Goal: Information Seeking & Learning: Learn about a topic

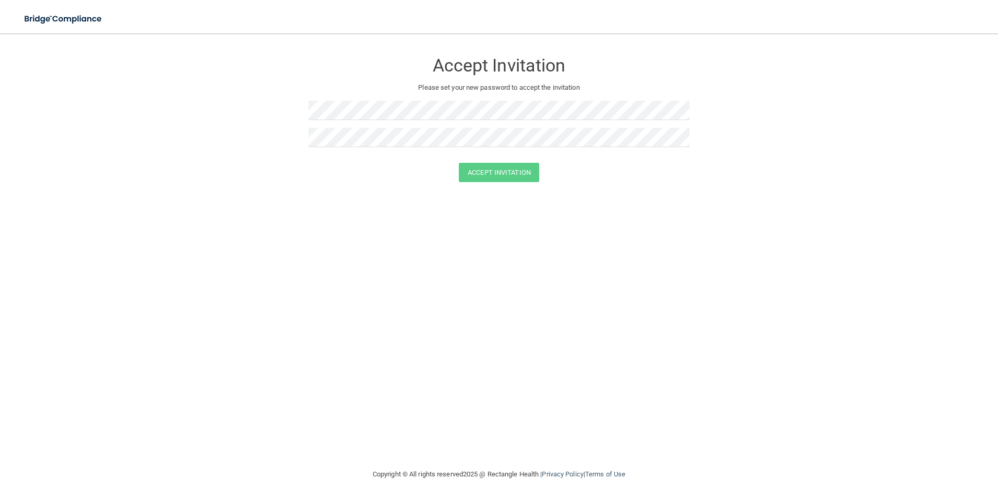
click at [489, 123] on div at bounding box center [498, 114] width 381 height 27
click at [477, 169] on button "Accept Invitation" at bounding box center [499, 172] width 80 height 19
click at [74, 15] on img at bounding box center [64, 18] width 96 height 21
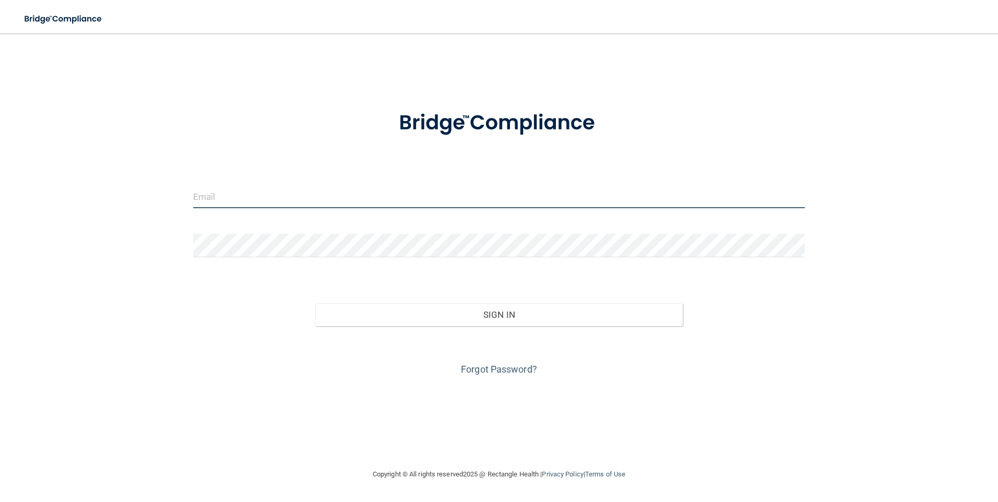
click at [271, 203] on input "email" at bounding box center [499, 196] width 612 height 23
click at [303, 196] on input "aisha@baltimoreuptowndenist.com" at bounding box center [499, 196] width 612 height 23
type input "[EMAIL_ADDRESS][DOMAIN_NAME]"
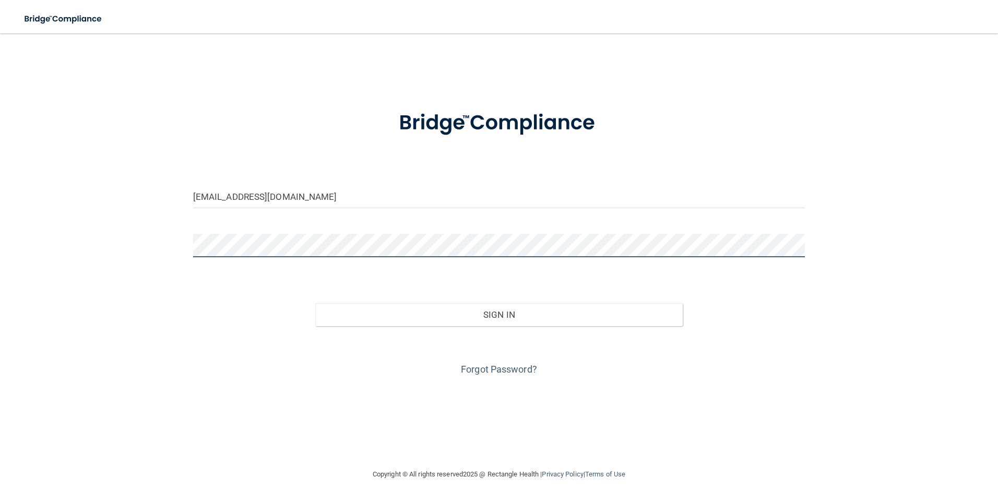
click at [315, 303] on button "Sign In" at bounding box center [498, 314] width 367 height 23
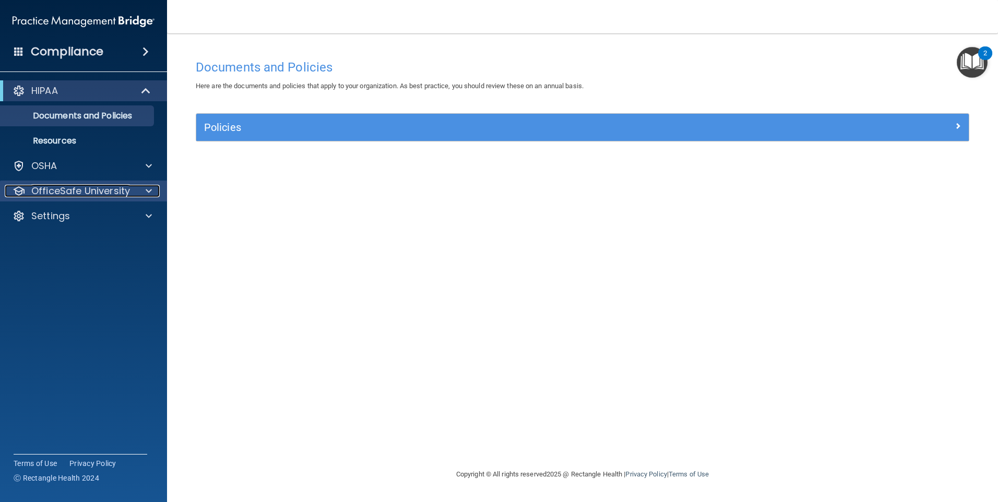
click at [137, 185] on div at bounding box center [147, 191] width 26 height 13
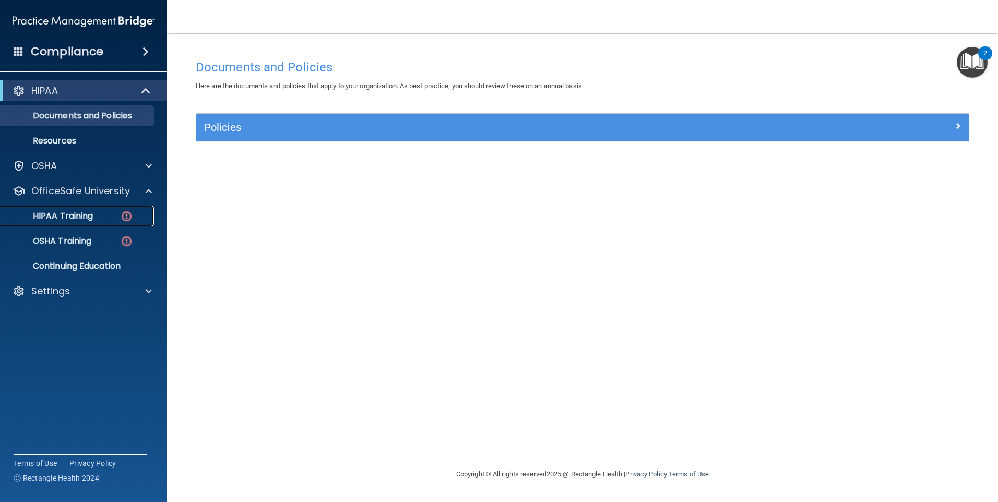
click at [140, 209] on link "HIPAA Training" at bounding box center [72, 216] width 164 height 21
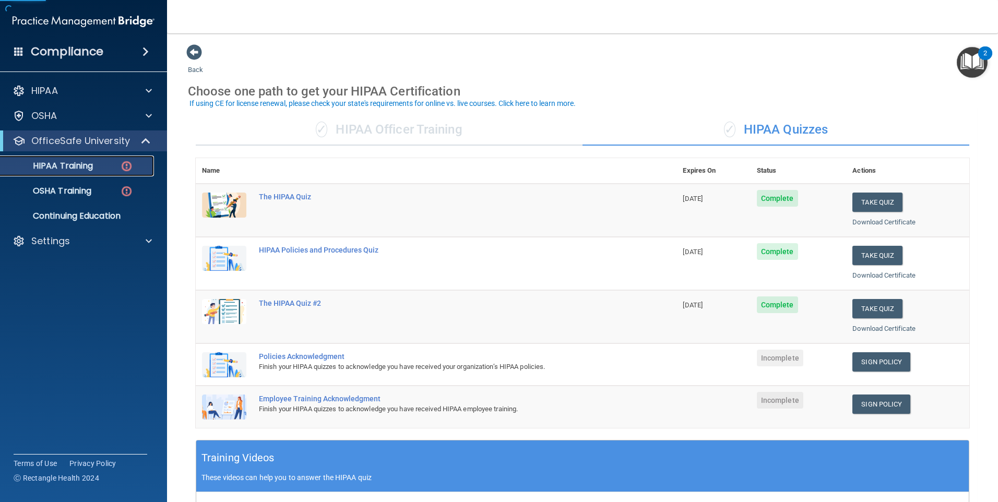
scroll to position [52, 0]
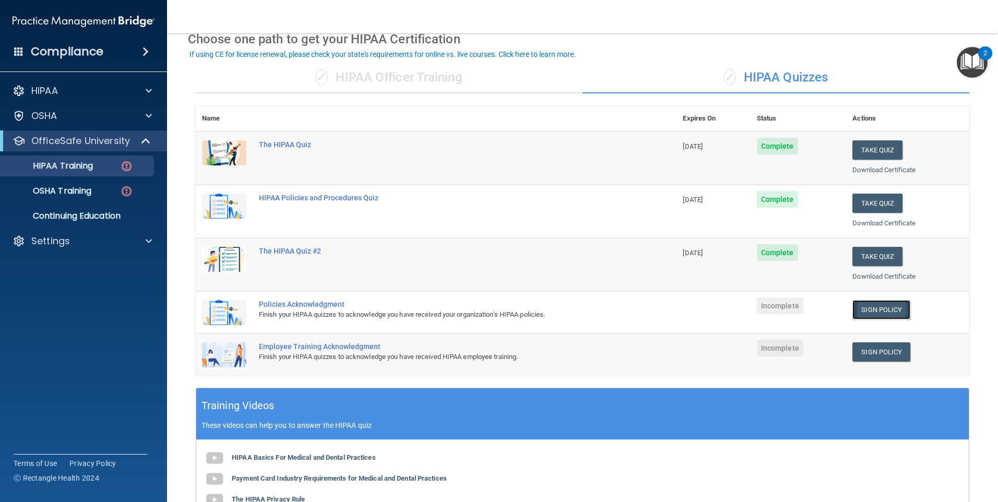
click at [873, 316] on link "Sign Policy" at bounding box center [881, 309] width 58 height 19
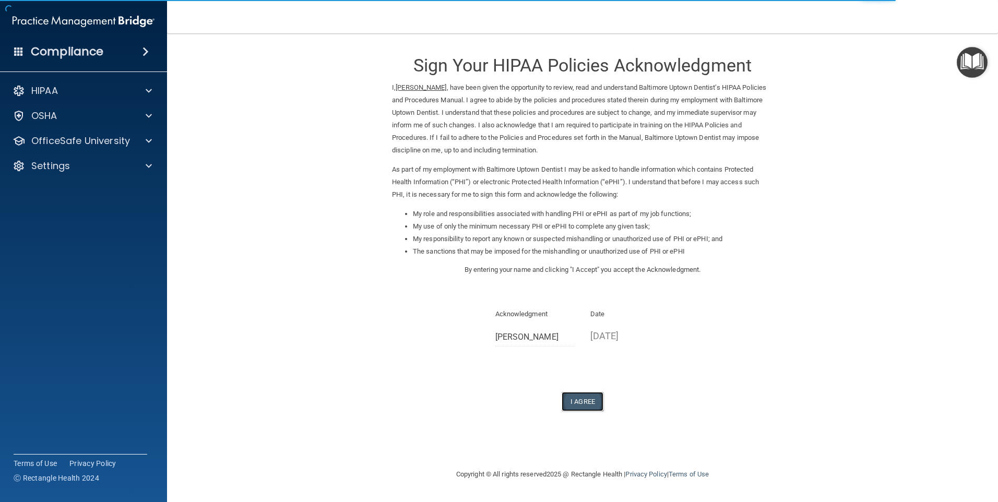
click at [584, 400] on button "I Agree" at bounding box center [583, 401] width 42 height 19
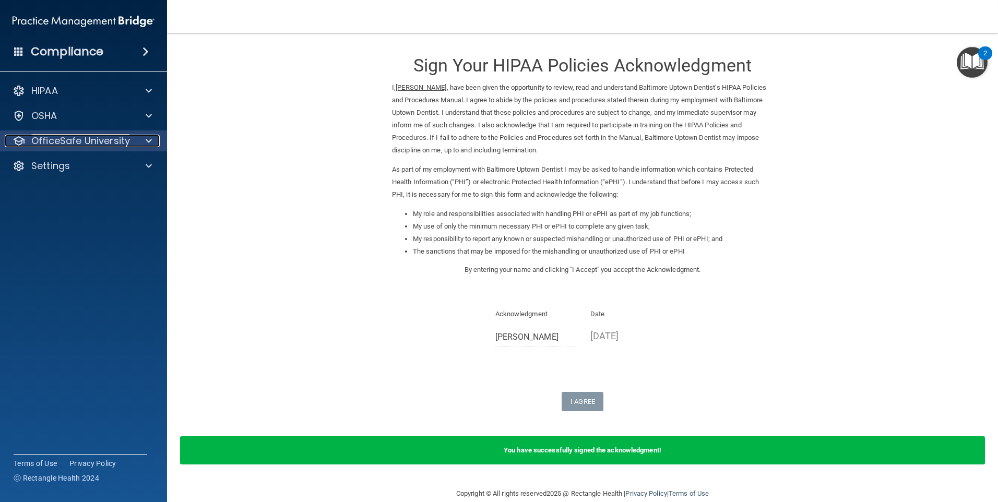
click at [85, 143] on p "OfficeSafe University" at bounding box center [80, 141] width 99 height 13
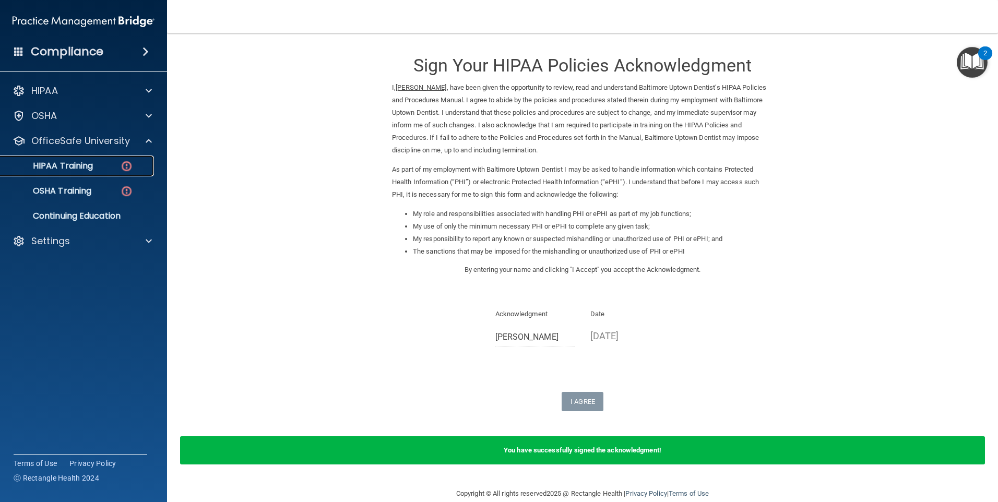
click at [124, 164] on img at bounding box center [126, 166] width 13 height 13
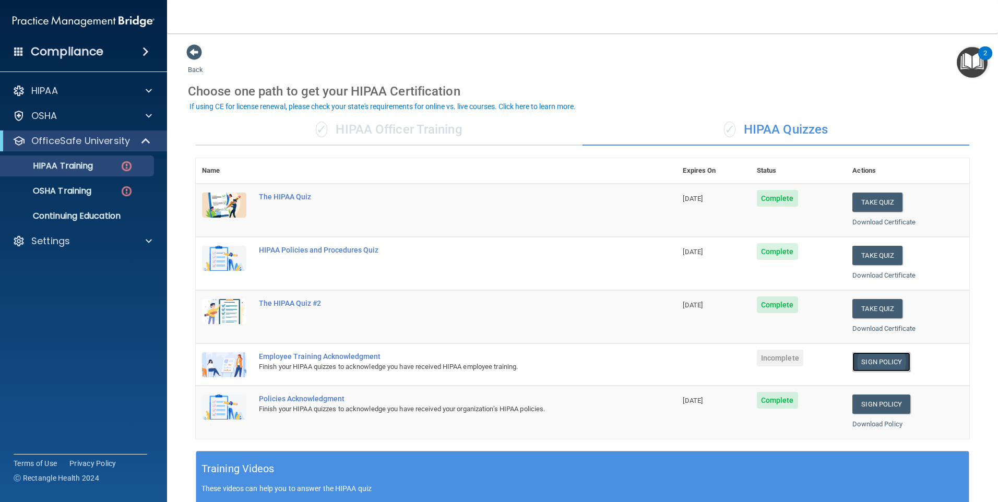
click at [863, 363] on link "Sign Policy" at bounding box center [881, 361] width 58 height 19
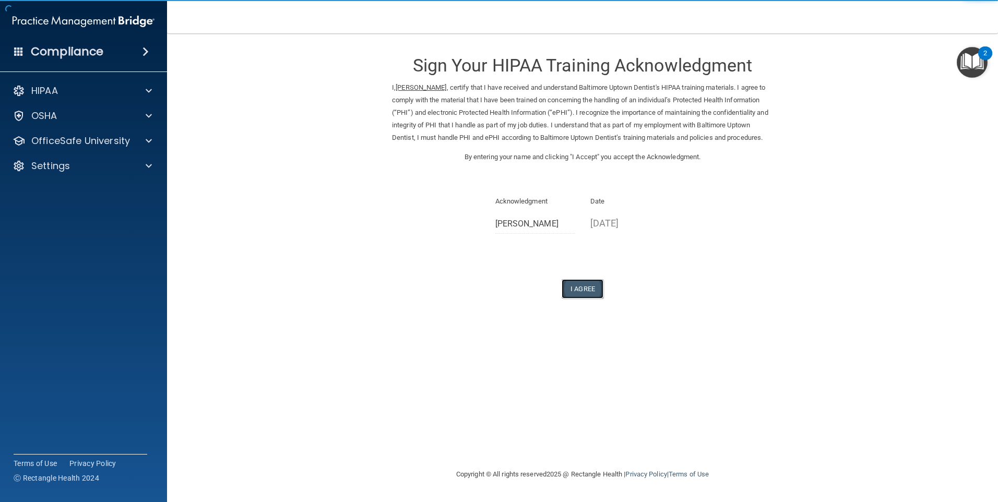
click at [592, 299] on button "I Agree" at bounding box center [583, 288] width 42 height 19
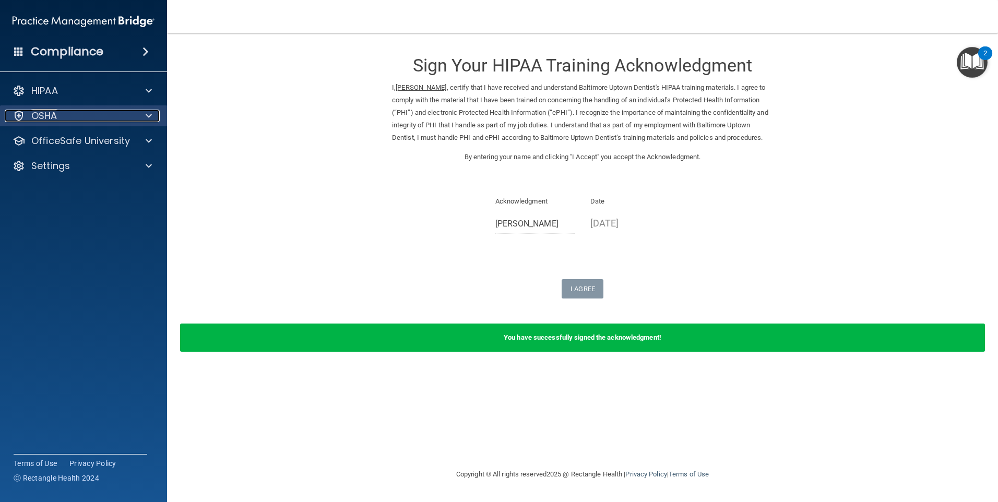
click at [138, 116] on div at bounding box center [147, 116] width 26 height 13
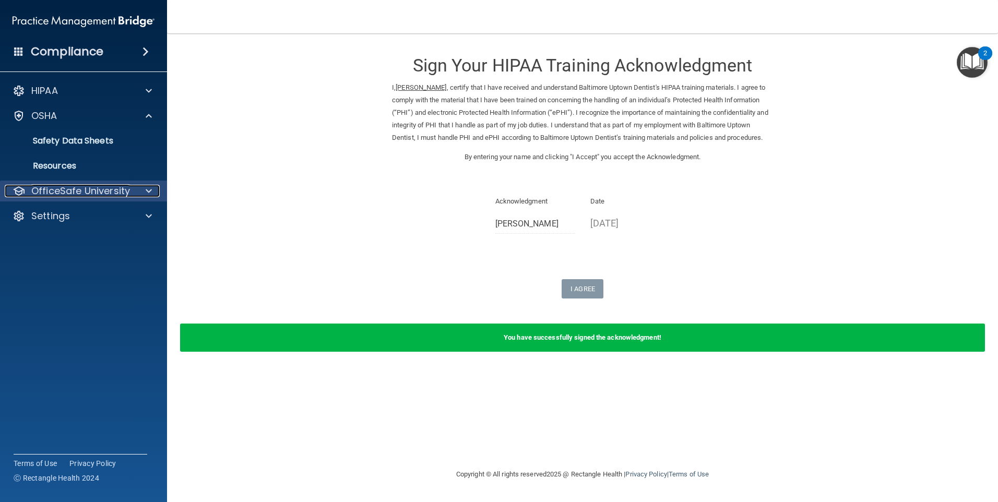
click at [149, 185] on span at bounding box center [149, 191] width 6 height 13
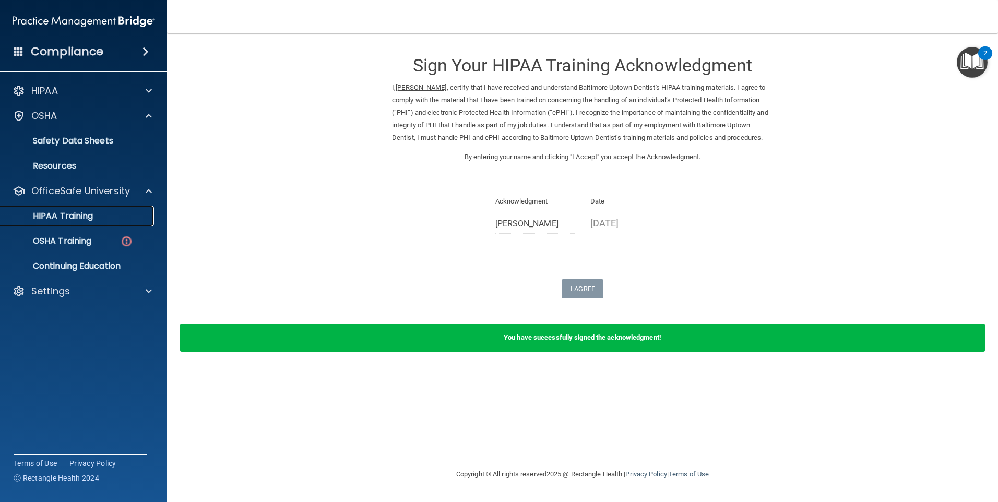
click at [120, 211] on div "HIPAA Training" at bounding box center [78, 216] width 143 height 10
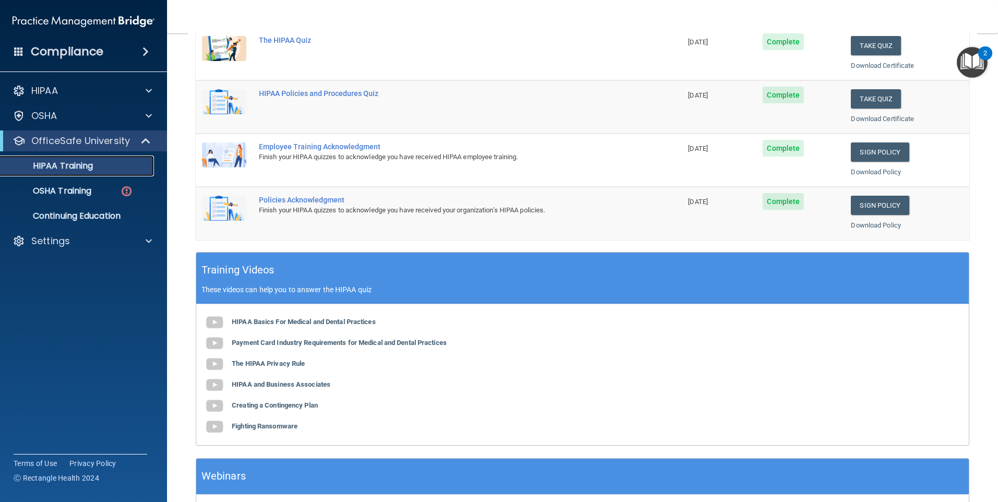
scroll to position [284, 0]
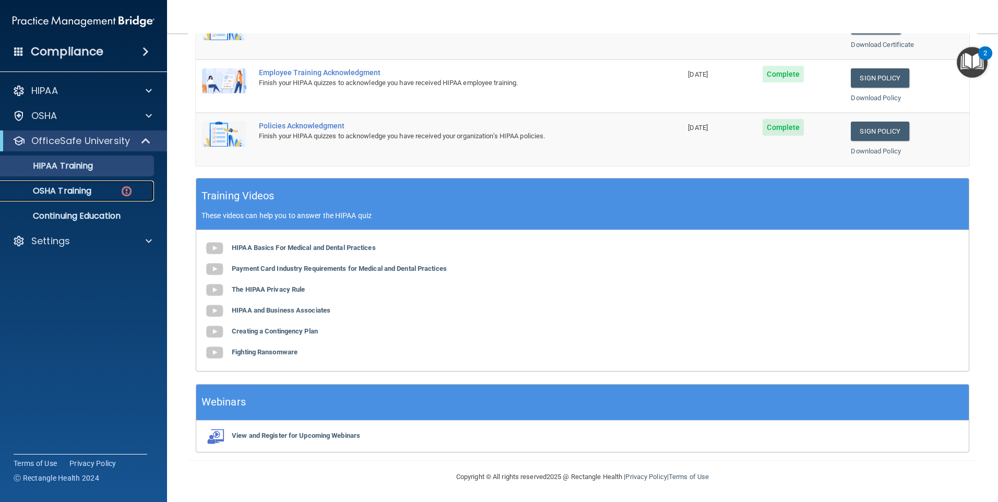
click at [110, 186] on div "OSHA Training" at bounding box center [78, 191] width 143 height 10
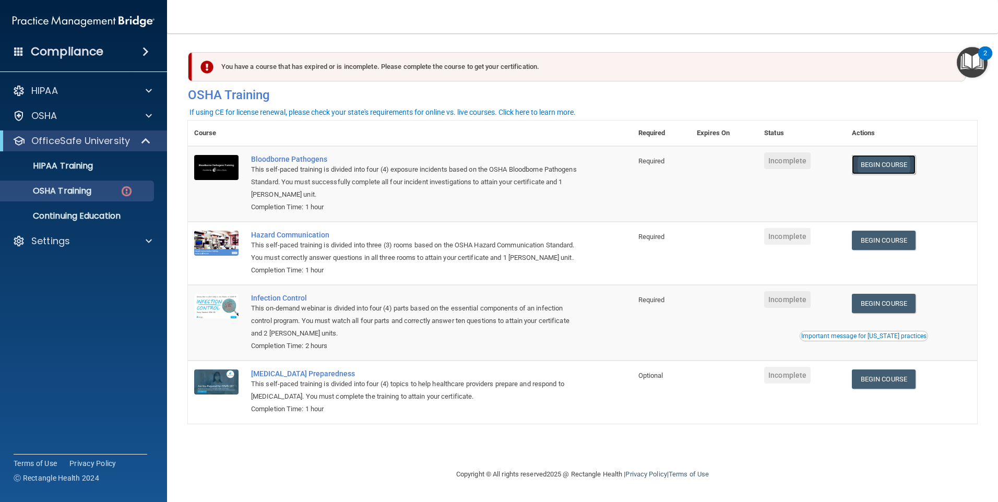
click at [901, 160] on link "Begin Course" at bounding box center [884, 164] width 64 height 19
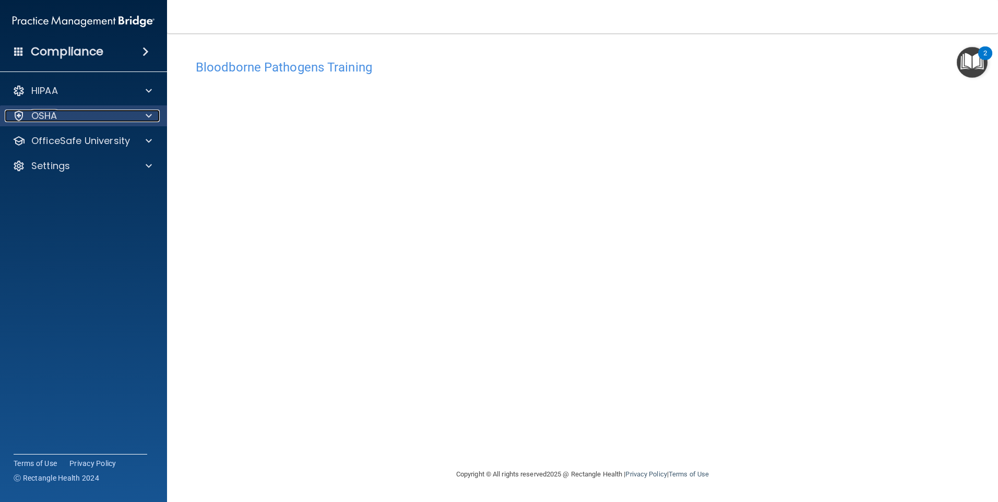
click at [65, 120] on div "OSHA" at bounding box center [69, 116] width 129 height 13
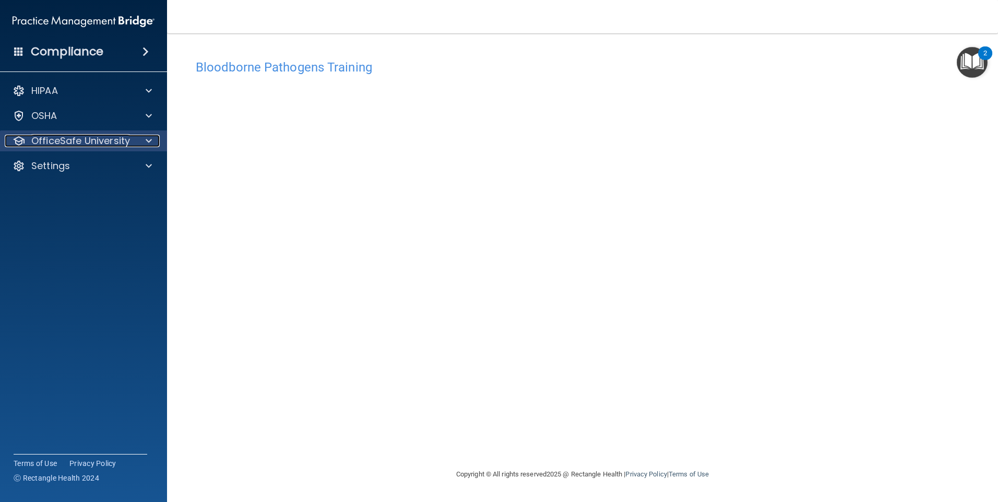
click at [66, 136] on p "OfficeSafe University" at bounding box center [80, 141] width 99 height 13
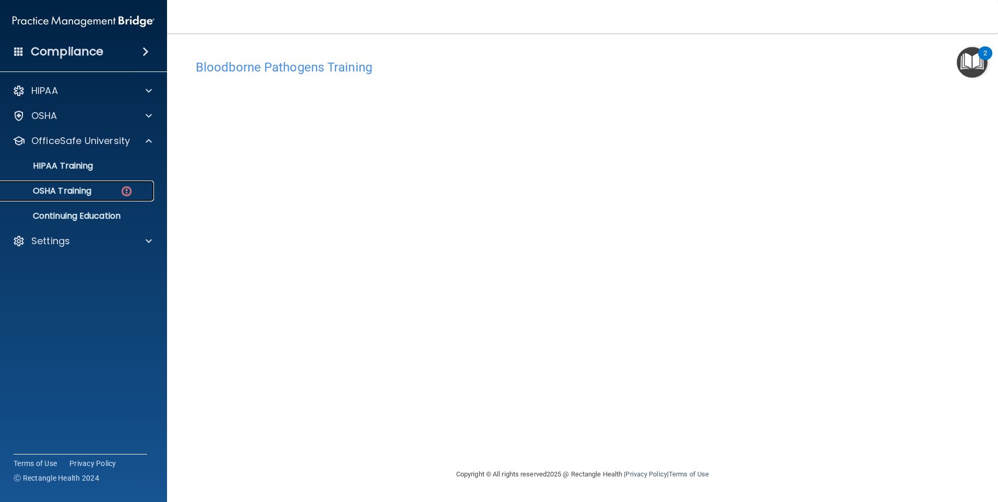
click at [100, 190] on div "OSHA Training" at bounding box center [78, 191] width 143 height 10
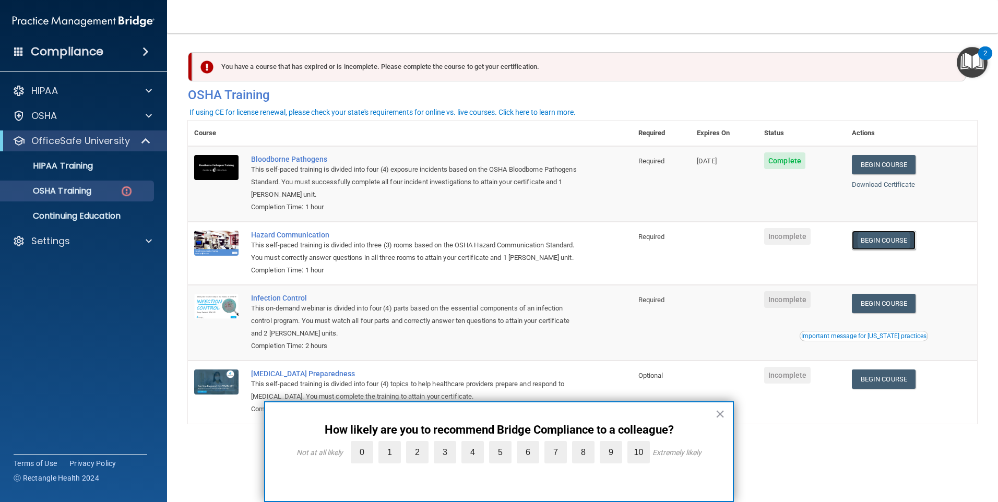
click at [884, 238] on link "Begin Course" at bounding box center [884, 240] width 64 height 19
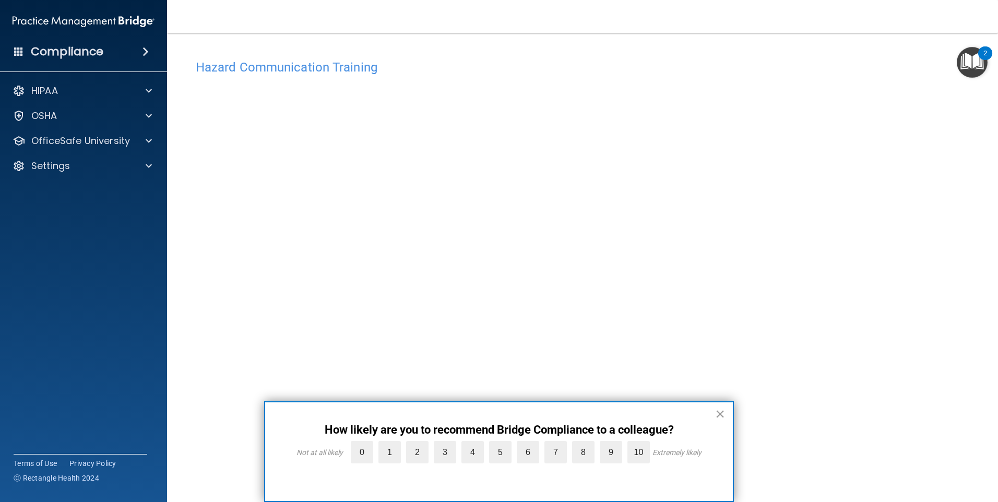
click at [725, 408] on button "×" at bounding box center [720, 414] width 10 height 17
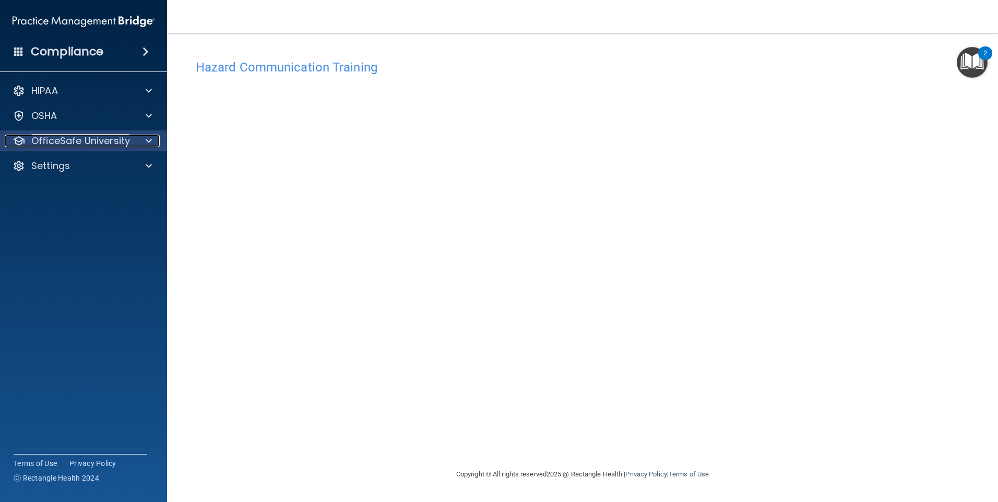
click at [130, 139] on div "OfficeSafe University" at bounding box center [69, 141] width 129 height 13
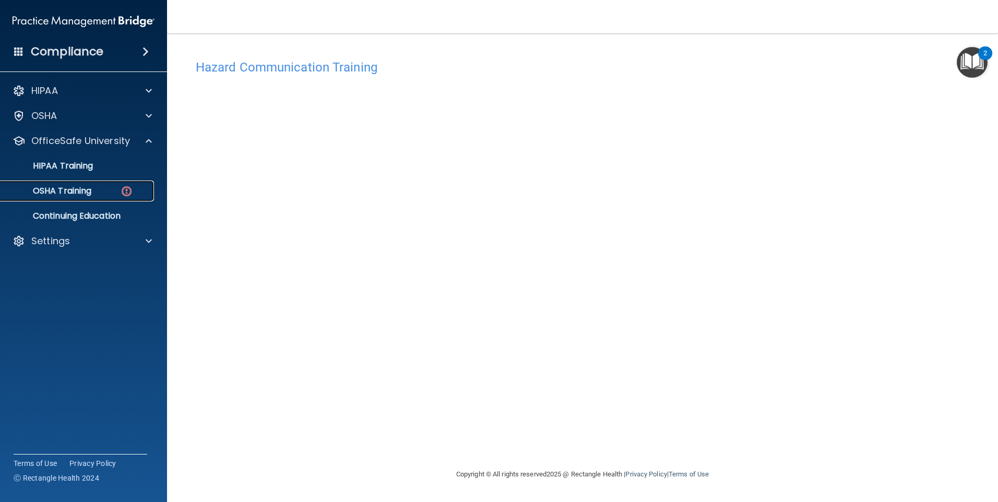
click at [138, 183] on link "OSHA Training" at bounding box center [72, 191] width 164 height 21
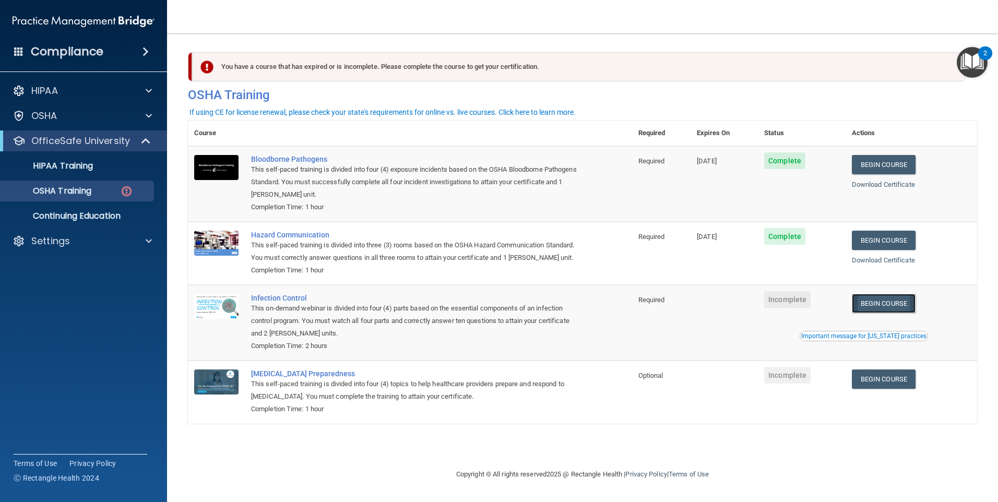
click at [871, 313] on link "Begin Course" at bounding box center [884, 303] width 64 height 19
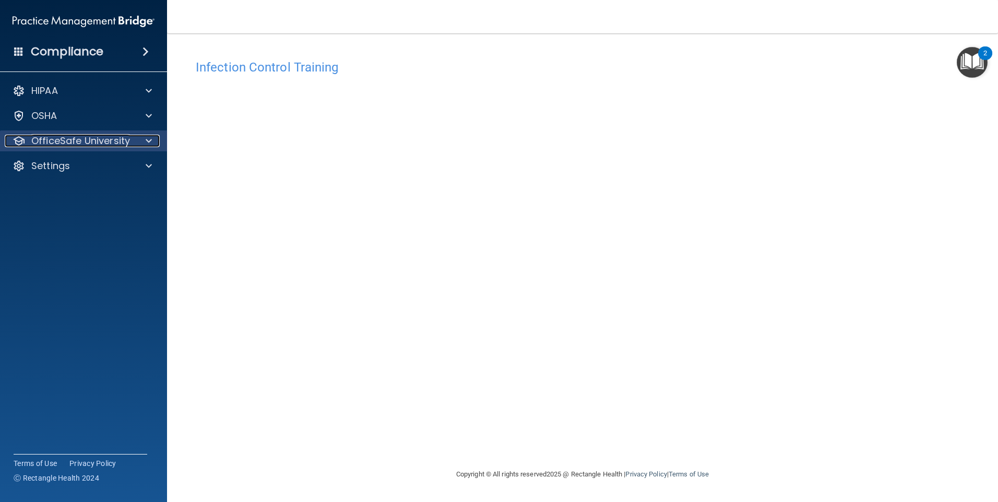
click at [114, 139] on p "OfficeSafe University" at bounding box center [80, 141] width 99 height 13
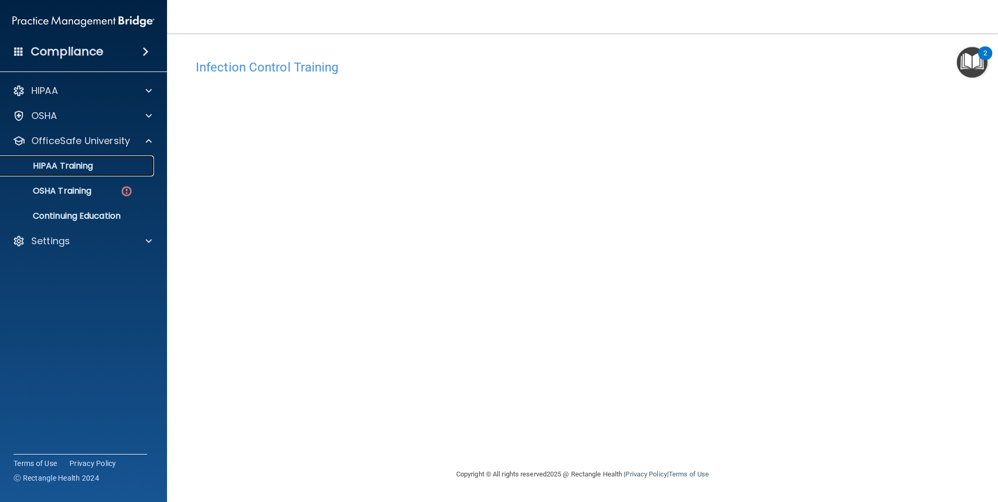
click at [95, 165] on div "HIPAA Training" at bounding box center [78, 166] width 143 height 10
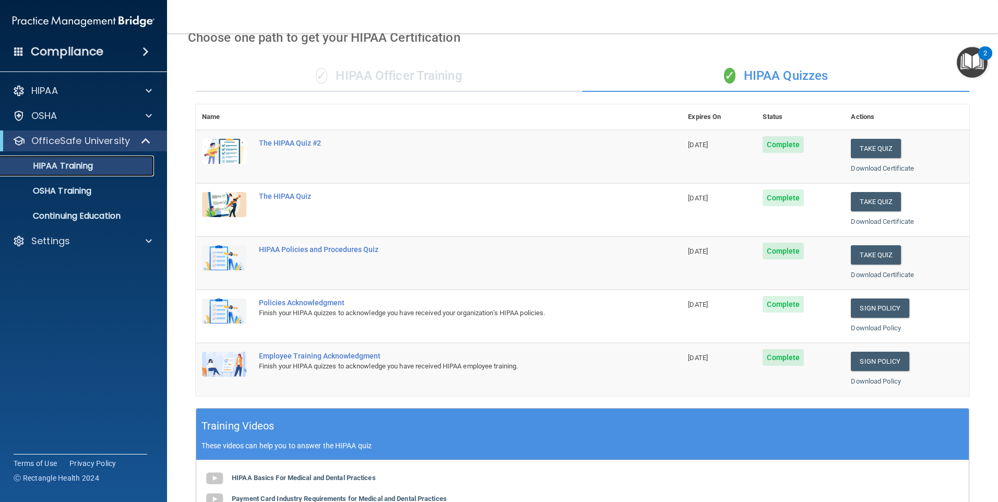
scroll to position [52, 0]
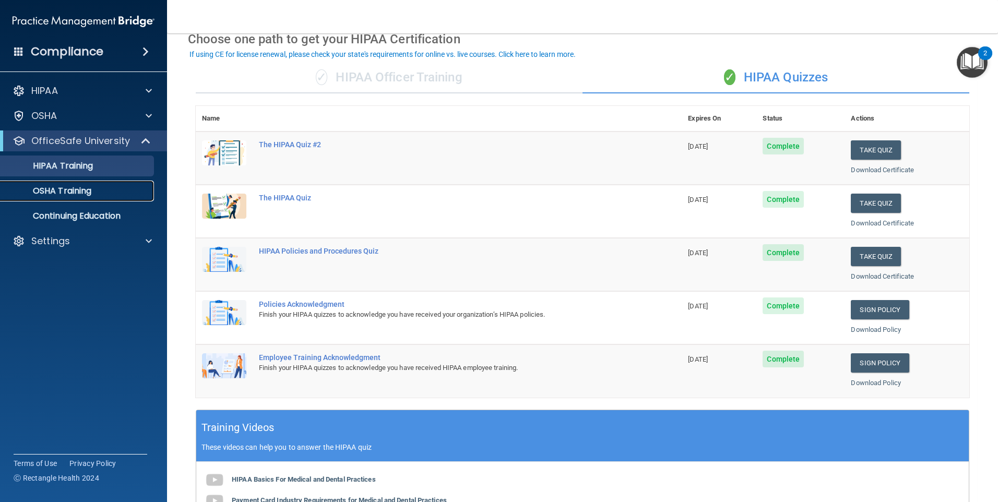
click at [104, 192] on div "OSHA Training" at bounding box center [78, 191] width 143 height 10
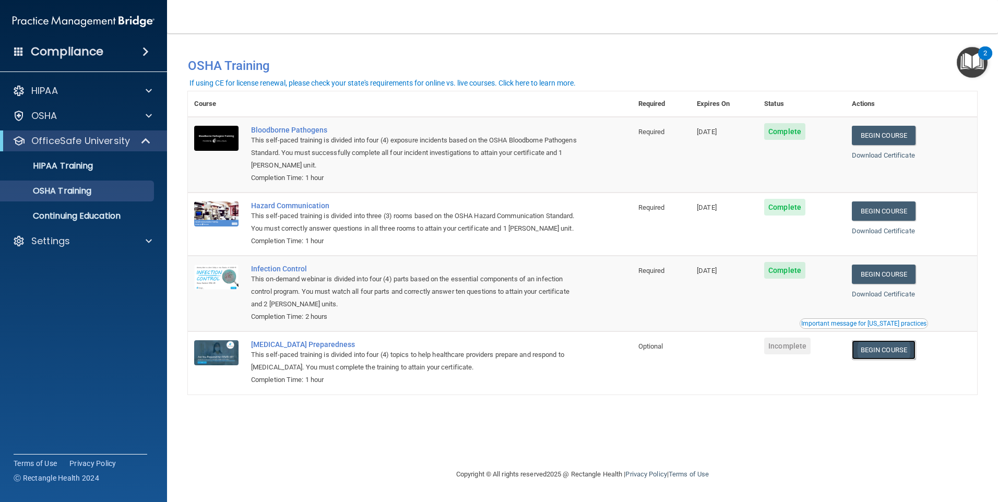
click at [886, 360] on link "Begin Course" at bounding box center [884, 349] width 64 height 19
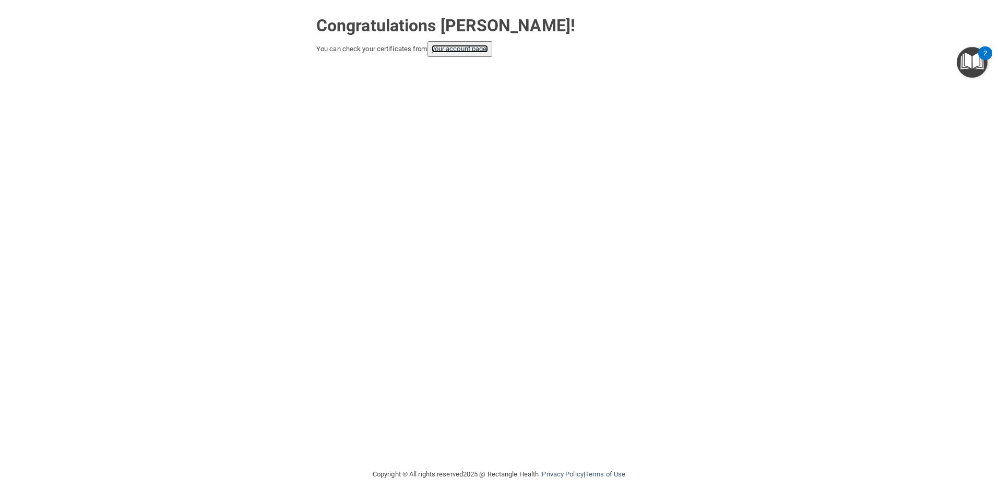
click at [455, 51] on link "your account page!" at bounding box center [460, 49] width 57 height 8
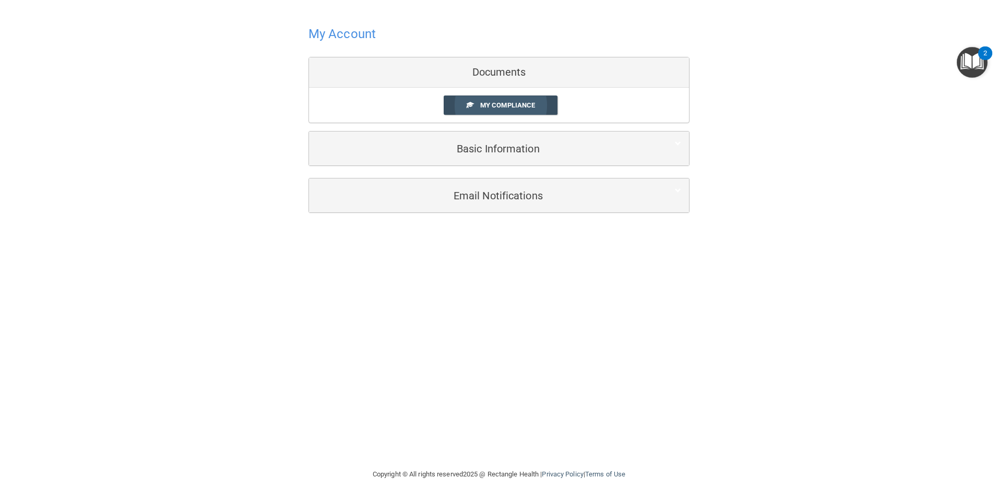
click at [497, 105] on span "My Compliance" at bounding box center [507, 105] width 55 height 8
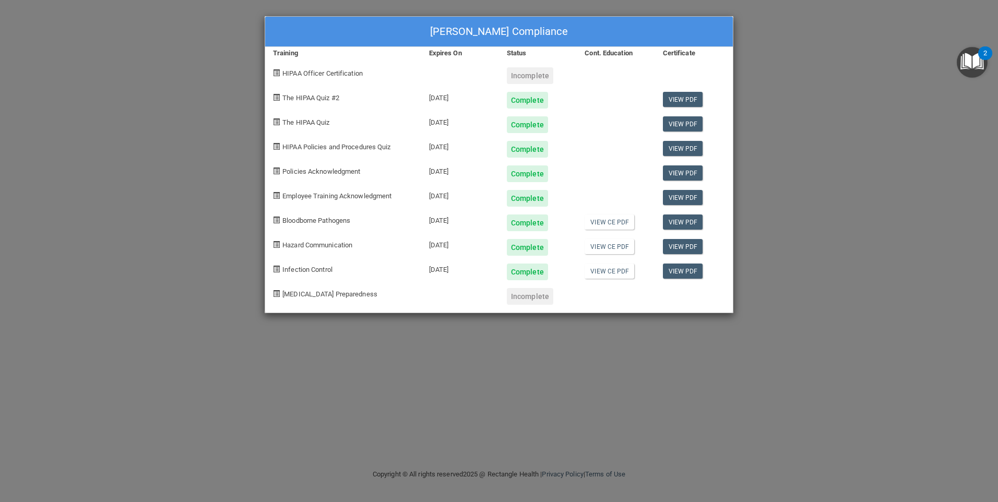
click at [543, 297] on div "Incomplete" at bounding box center [530, 296] width 46 height 17
click at [112, 208] on div "Aisha Johnson's Compliance Training Expires On Status Cont. Education Certifica…" at bounding box center [499, 251] width 998 height 502
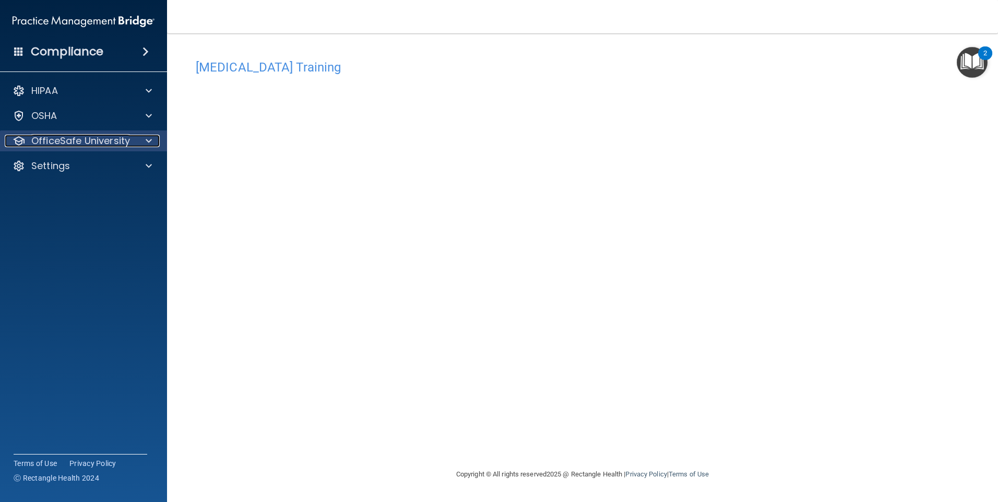
click at [137, 135] on div at bounding box center [147, 141] width 26 height 13
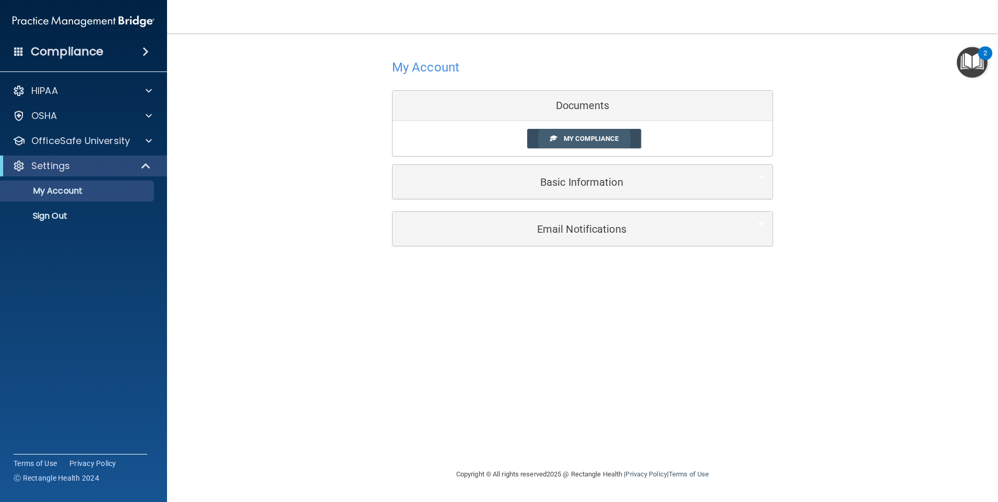
click at [591, 141] on span "My Compliance" at bounding box center [591, 139] width 55 height 8
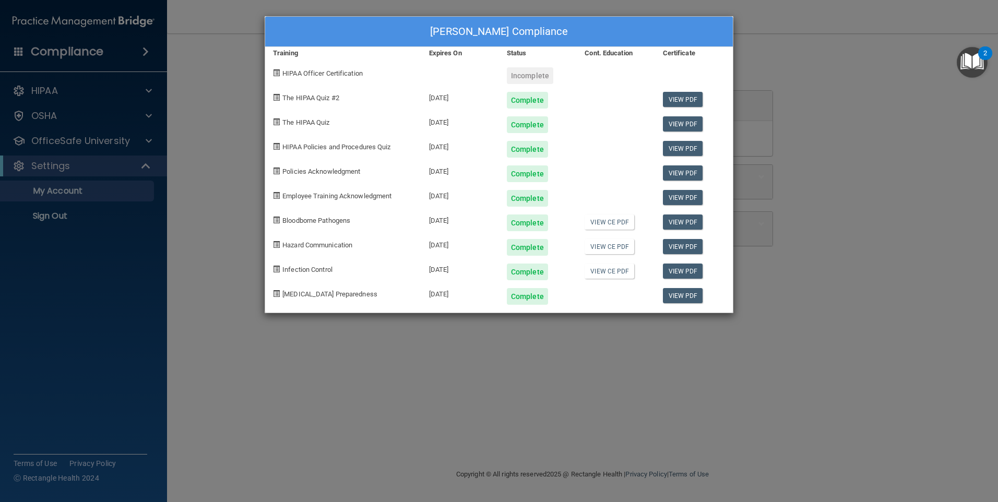
click at [856, 60] on div "[PERSON_NAME] Compliance Training Expires On Status Cont. Education Certificate…" at bounding box center [499, 251] width 998 height 502
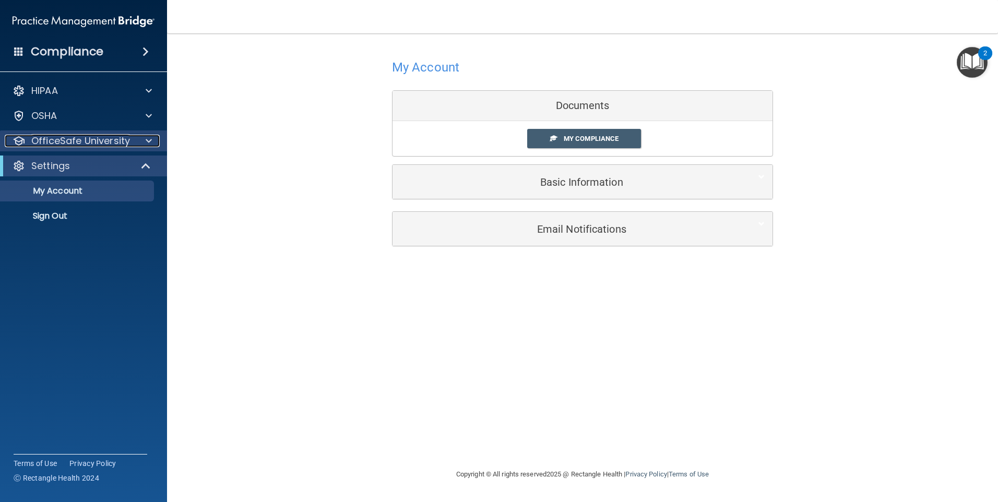
click at [137, 141] on div at bounding box center [147, 141] width 26 height 13
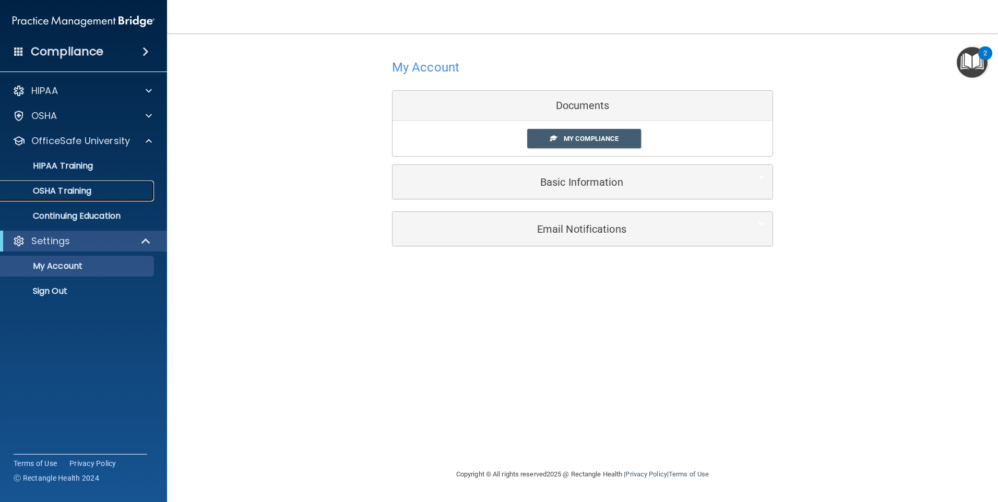
click at [102, 197] on link "OSHA Training" at bounding box center [72, 191] width 164 height 21
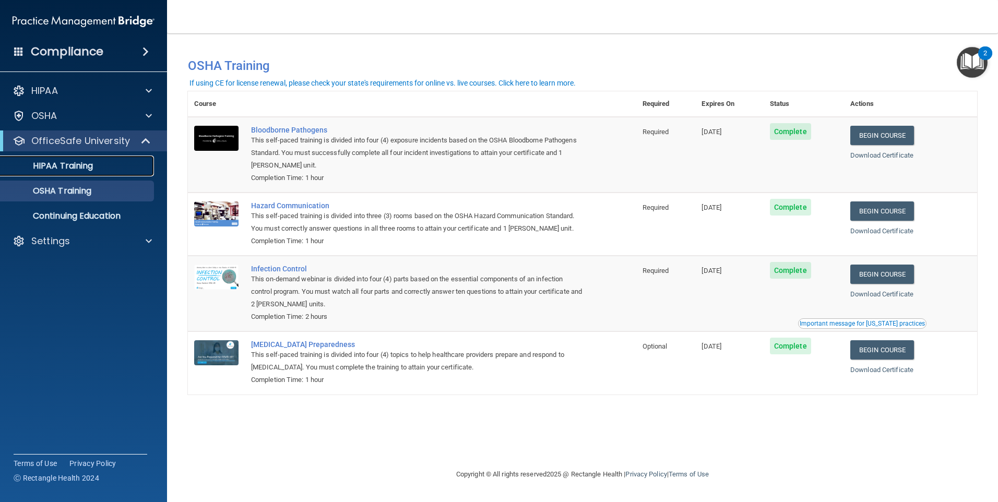
click at [97, 168] on div "HIPAA Training" at bounding box center [78, 166] width 143 height 10
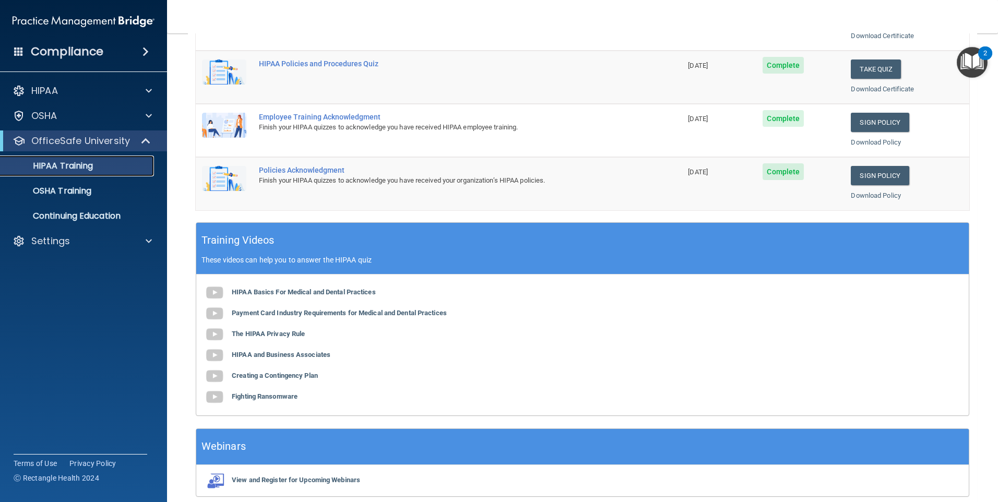
scroll to position [284, 0]
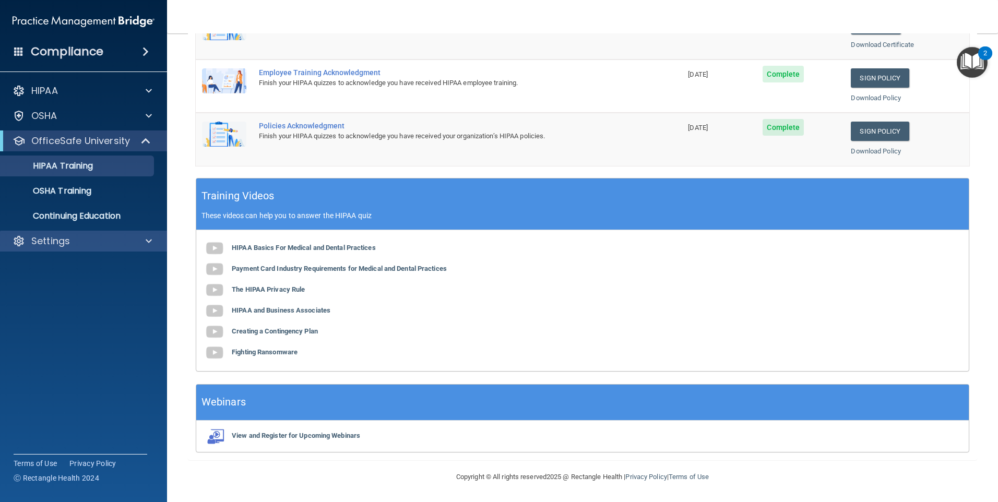
click at [51, 247] on div "Settings" at bounding box center [84, 241] width 168 height 21
click at [53, 241] on p "Settings" at bounding box center [50, 241] width 39 height 13
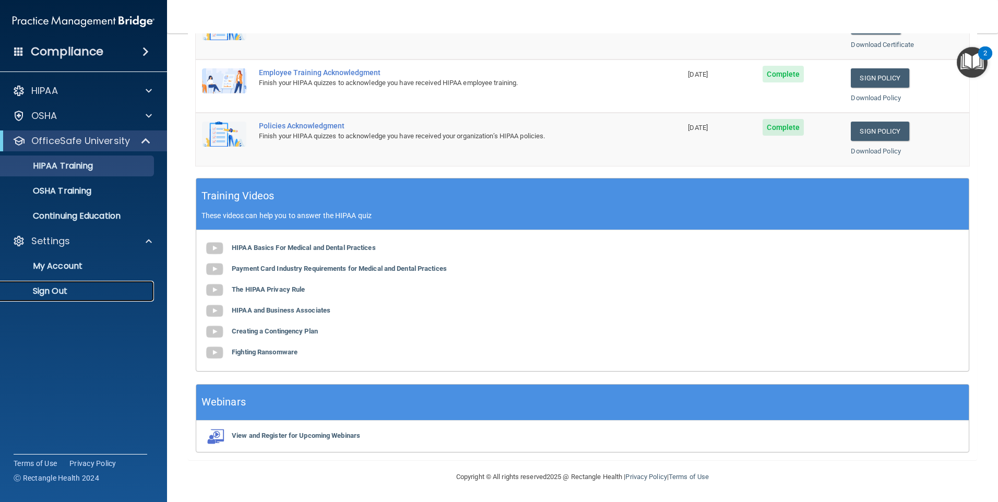
click at [68, 290] on p "Sign Out" at bounding box center [78, 291] width 143 height 10
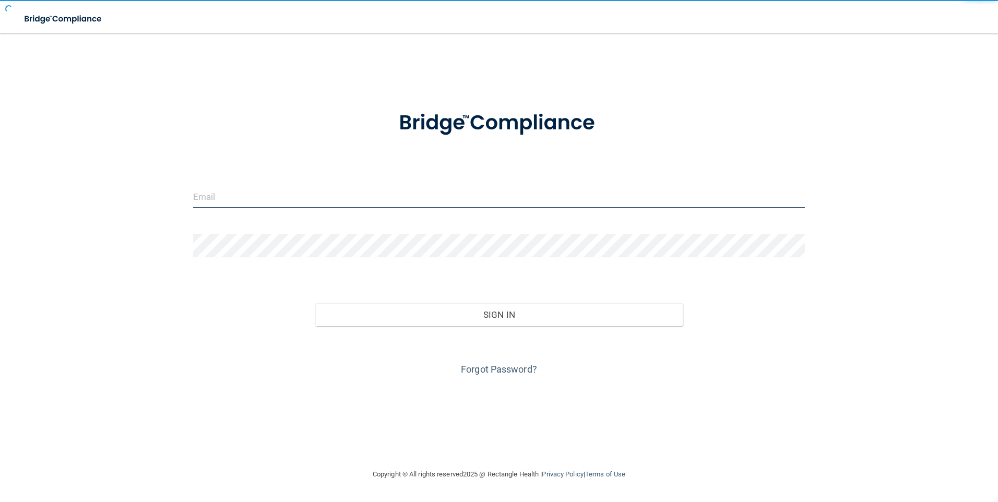
type input "[EMAIL_ADDRESS][DOMAIN_NAME]"
